Goal: Task Accomplishment & Management: Manage account settings

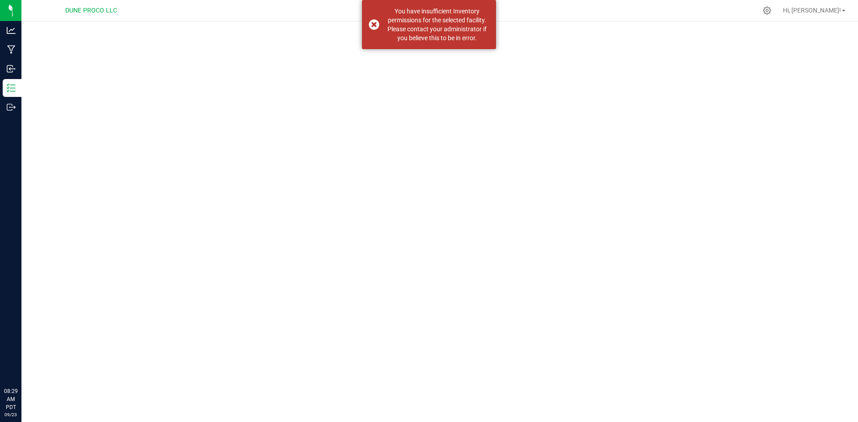
click at [368, 29] on div "You have insufficient Inventory permissions for the selected facility. Please c…" at bounding box center [429, 24] width 134 height 49
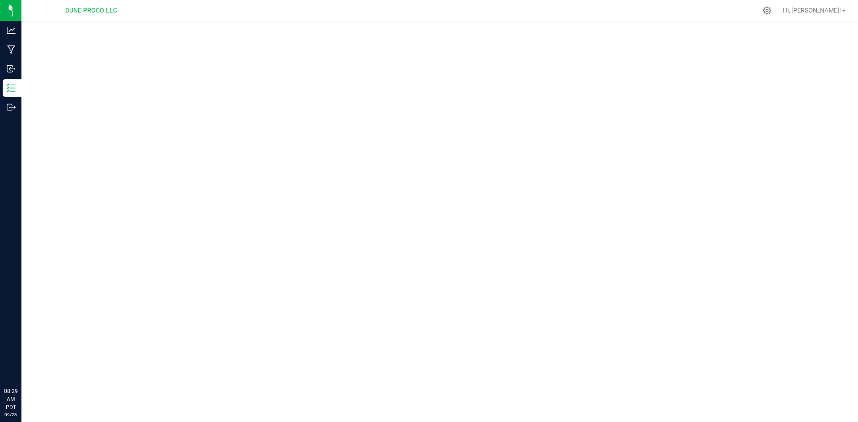
click at [371, 26] on div "You have insufficient Inventory permissions for the selected facility. Please c…" at bounding box center [429, 24] width 134 height 49
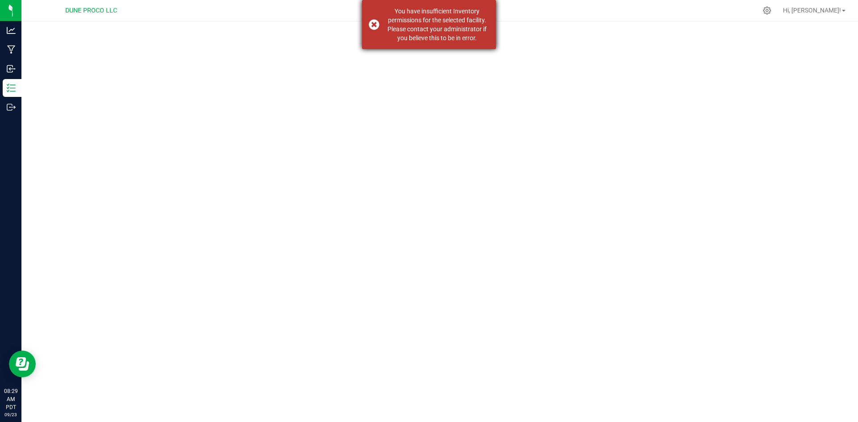
click at [371, 25] on div "You have insufficient Inventory permissions for the selected facility. Please c…" at bounding box center [429, 24] width 134 height 49
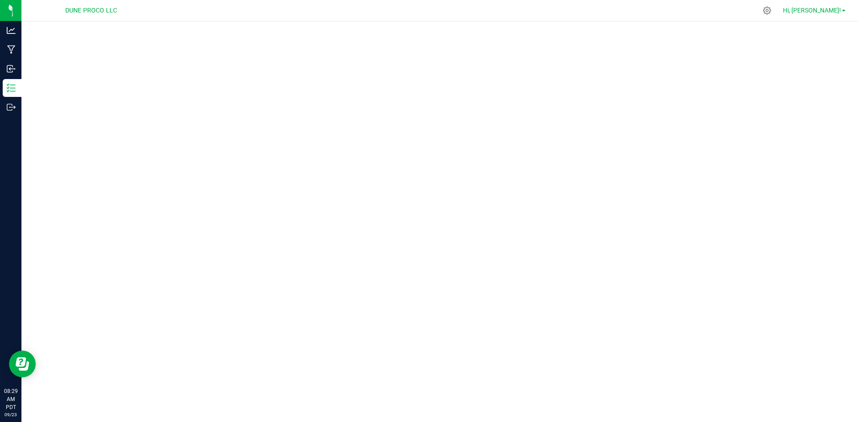
click at [837, 12] on span "Hi, [PERSON_NAME]!" at bounding box center [812, 10] width 58 height 7
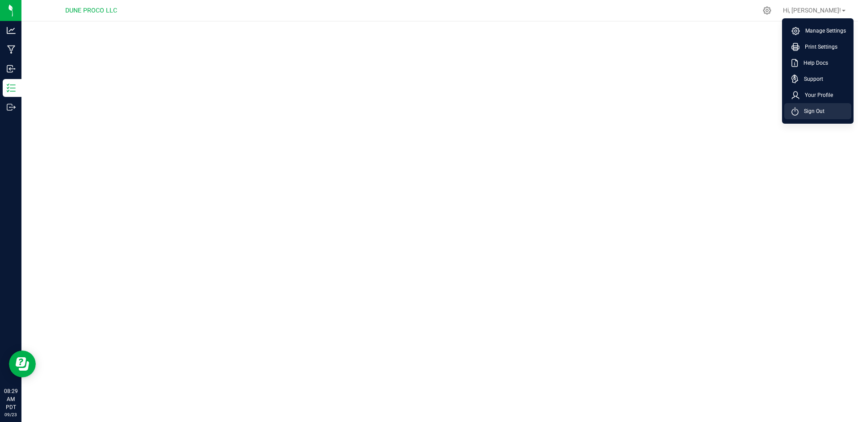
click at [814, 108] on span "Sign Out" at bounding box center [812, 111] width 26 height 9
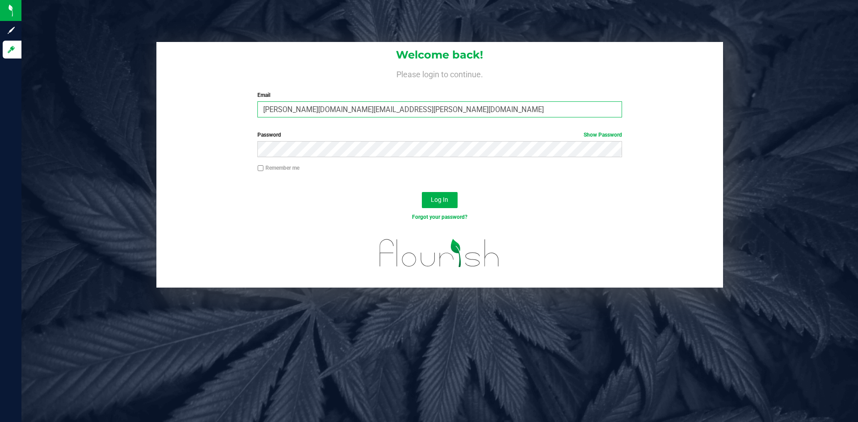
click at [460, 106] on input "[PERSON_NAME][DOMAIN_NAME][EMAIL_ADDRESS][PERSON_NAME][DOMAIN_NAME]" at bounding box center [440, 109] width 364 height 16
click at [314, 106] on input "[PERSON_NAME][DOMAIN_NAME][EMAIL_ADDRESS][PERSON_NAME][DOMAIN_NAME]" at bounding box center [440, 109] width 364 height 16
type input "[PERSON_NAME][EMAIL_ADDRESS][PERSON_NAME][DOMAIN_NAME]"
click at [422, 192] on button "Log In" at bounding box center [440, 200] width 36 height 16
